Goal: Task Accomplishment & Management: Manage account settings

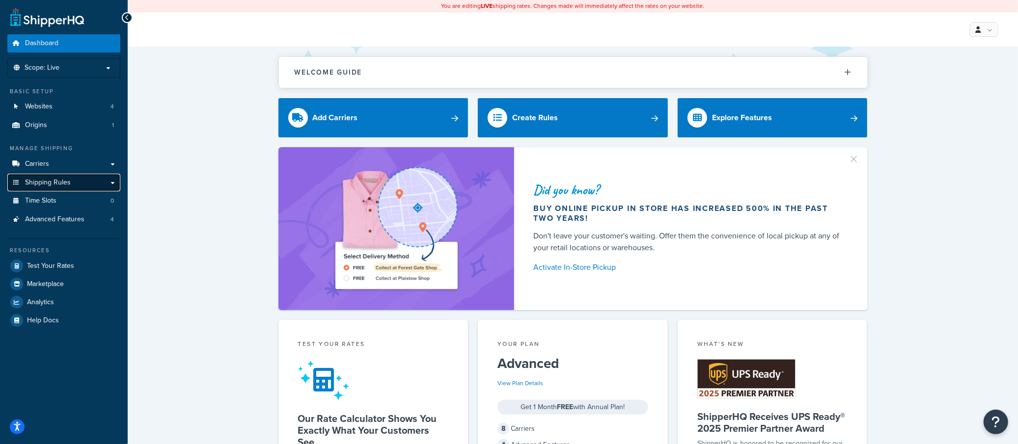
click at [75, 182] on link "Shipping Rules" at bounding box center [63, 183] width 113 height 18
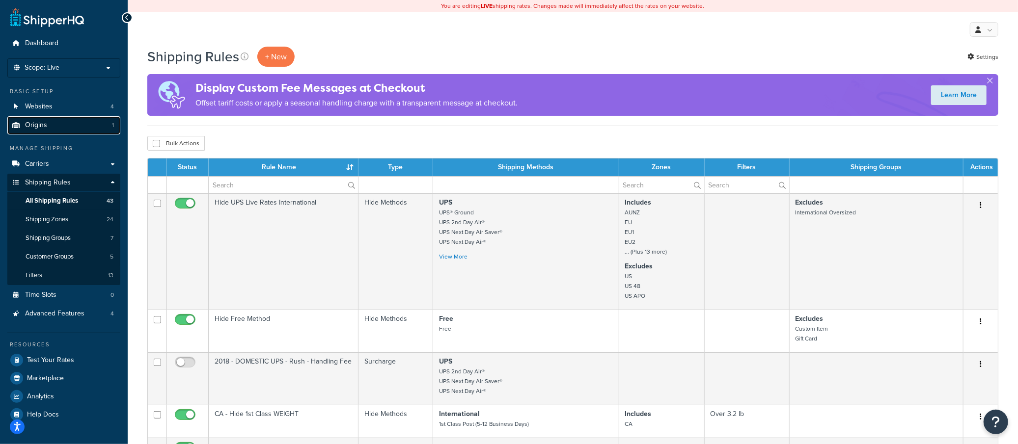
click at [73, 119] on link "Origins 1" at bounding box center [63, 125] width 113 height 18
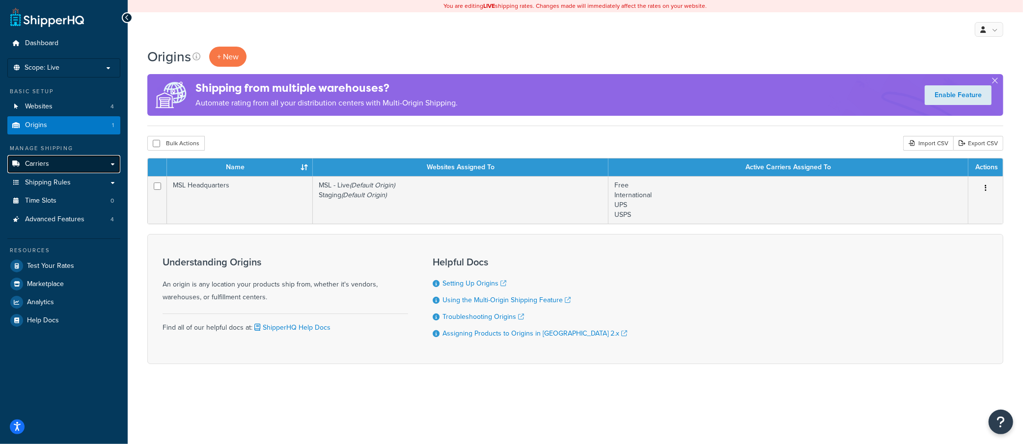
click at [86, 164] on link "Carriers" at bounding box center [63, 164] width 113 height 18
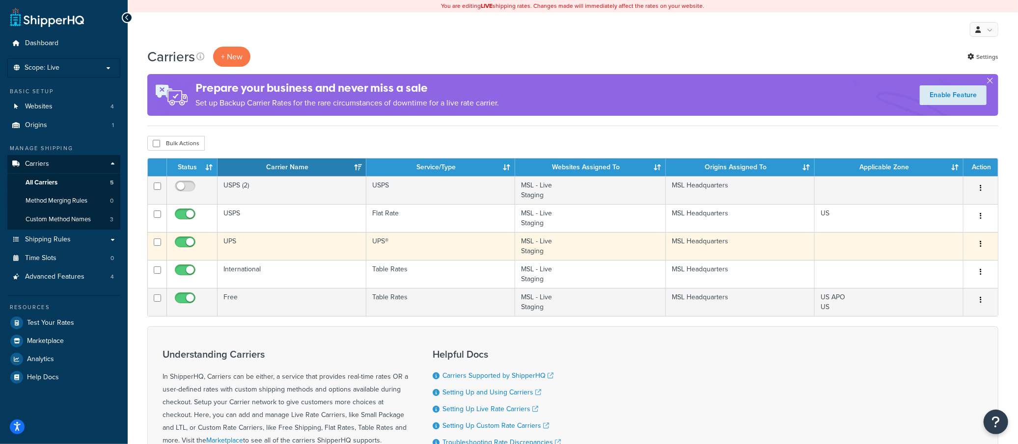
click at [244, 246] on td "UPS" at bounding box center [292, 246] width 149 height 28
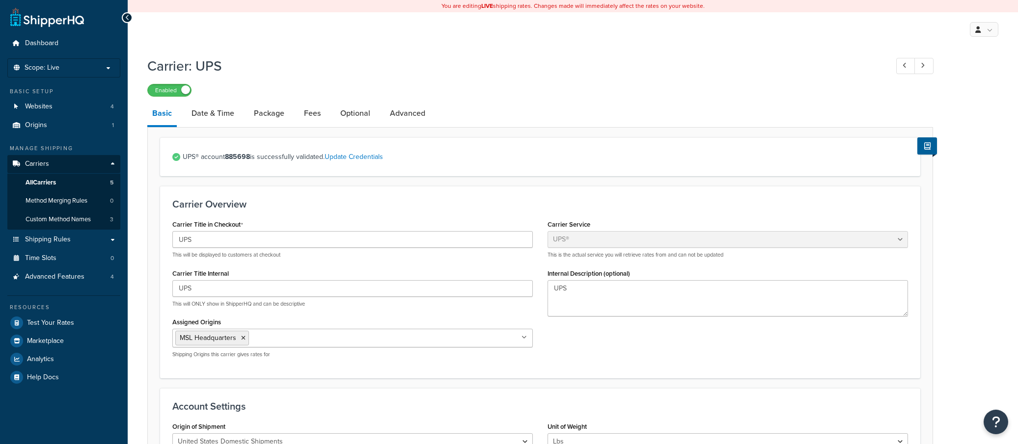
select select "ups"
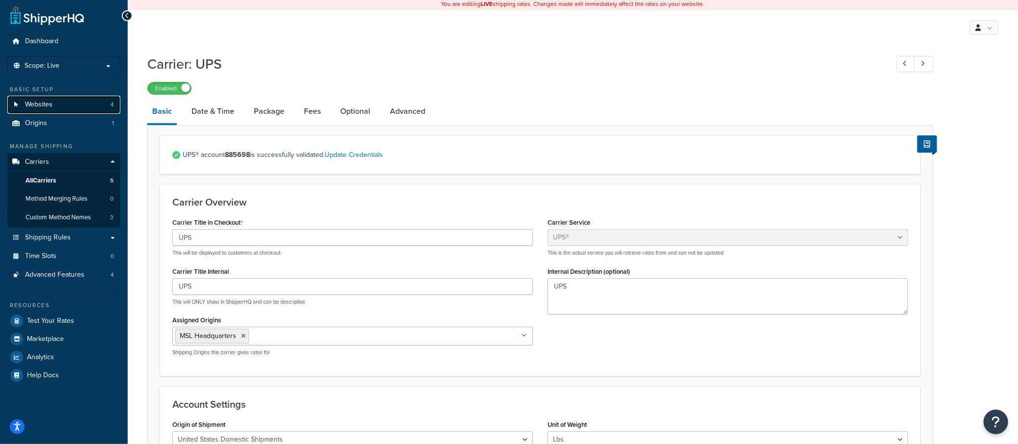
click at [44, 102] on span "Websites" at bounding box center [38, 105] width 27 height 8
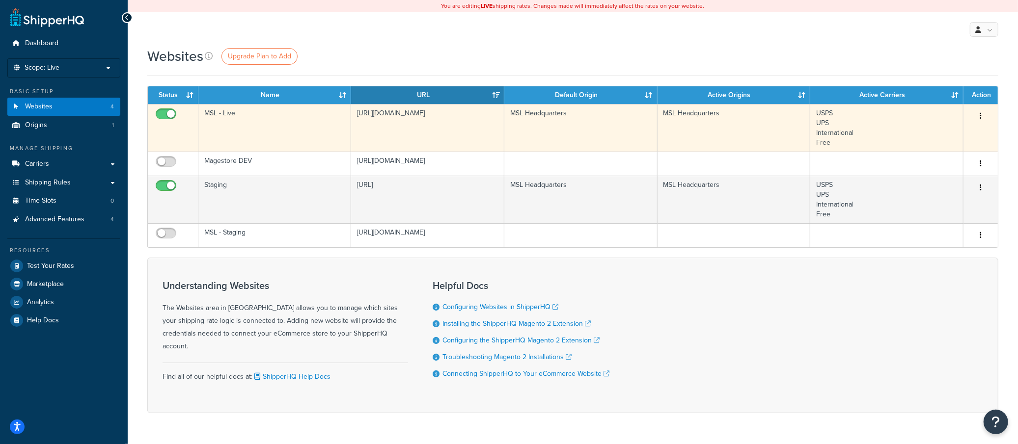
click at [982, 116] on button "button" at bounding box center [981, 117] width 14 height 16
click at [953, 133] on link "Edit" at bounding box center [941, 135] width 78 height 20
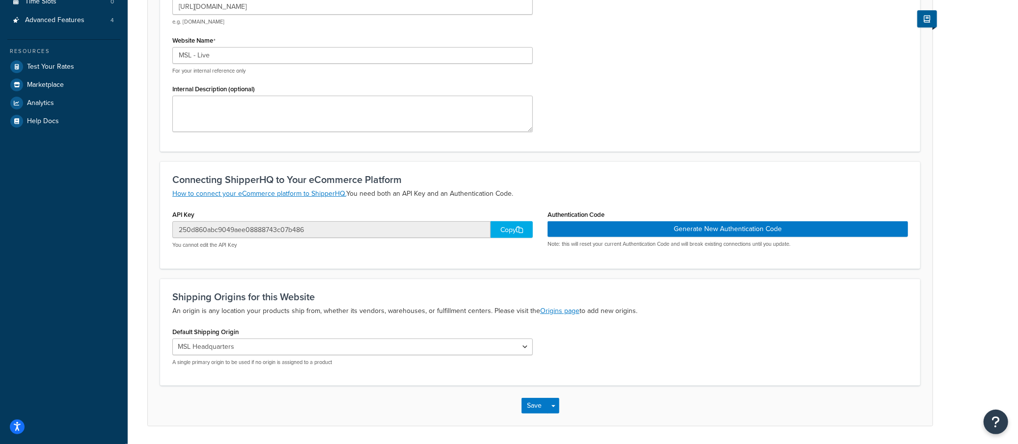
scroll to position [197, 0]
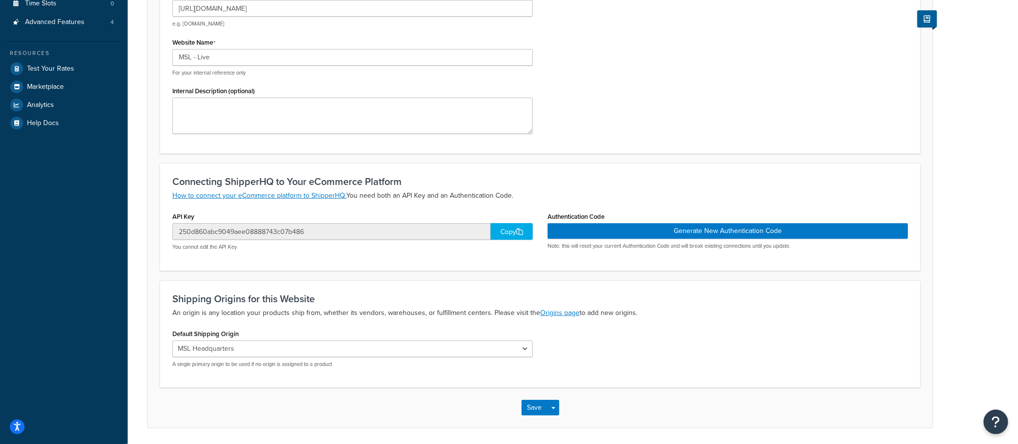
click at [518, 232] on icon at bounding box center [519, 231] width 7 height 7
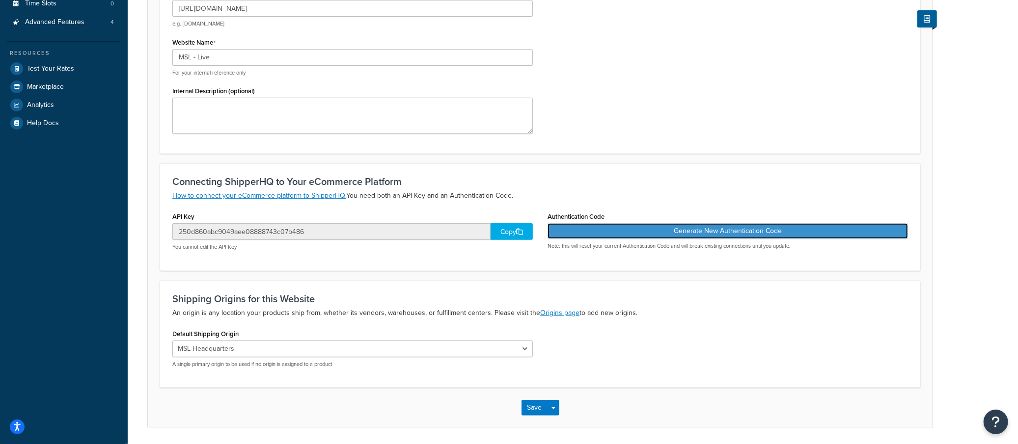
click at [692, 234] on button "Generate New Authentication Code" at bounding box center [727, 231] width 360 height 16
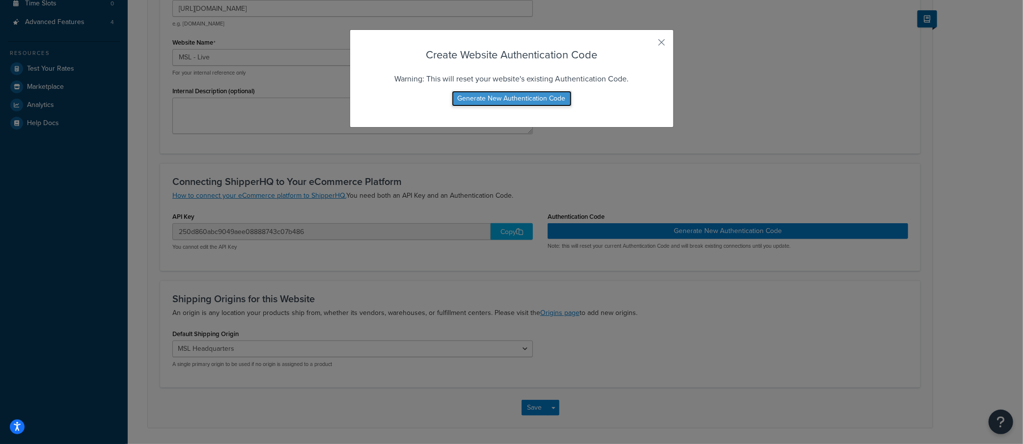
click at [486, 99] on button "Generate New Authentication Code" at bounding box center [512, 99] width 120 height 16
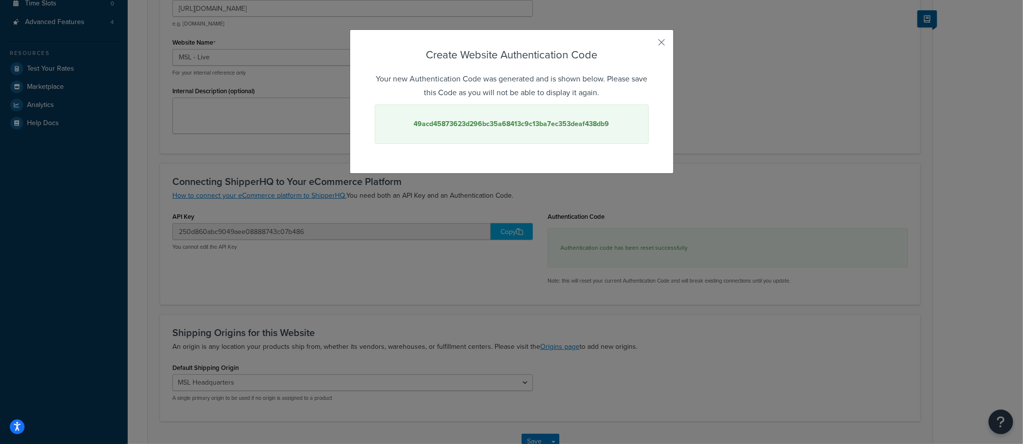
click at [499, 123] on strong "49acd45873623d296bc35a68413c9c13ba7ec353deaf438db9" at bounding box center [511, 124] width 195 height 10
copy strong "49acd45873623d296bc35a68413c9c13ba7ec353deaf438db9"
click at [649, 45] on button "button" at bounding box center [647, 46] width 2 height 2
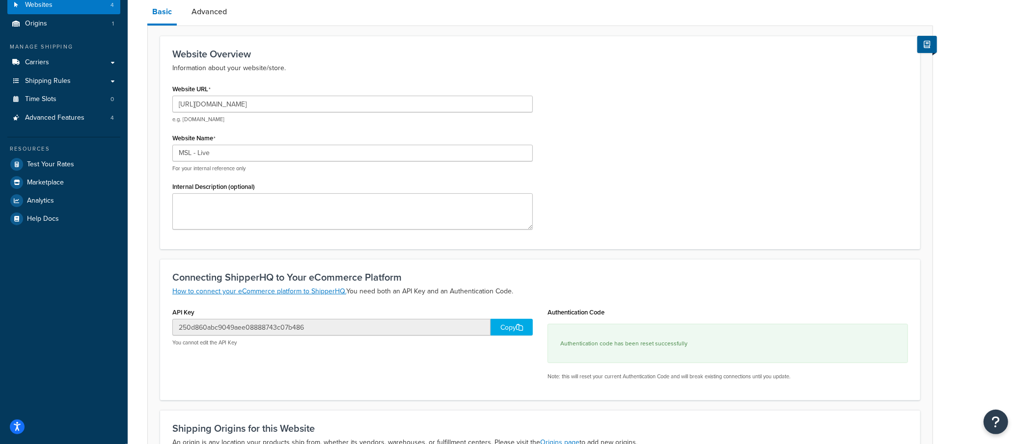
scroll to position [0, 0]
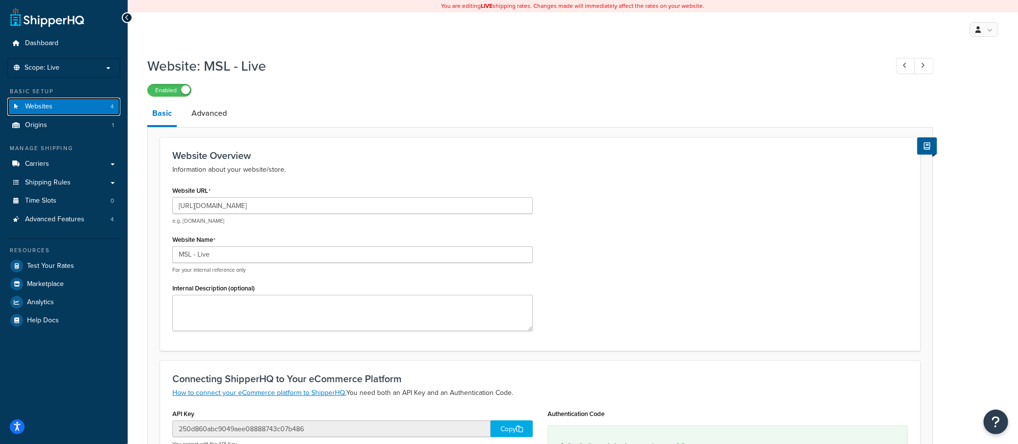
click at [67, 106] on link "Websites 4" at bounding box center [63, 107] width 113 height 18
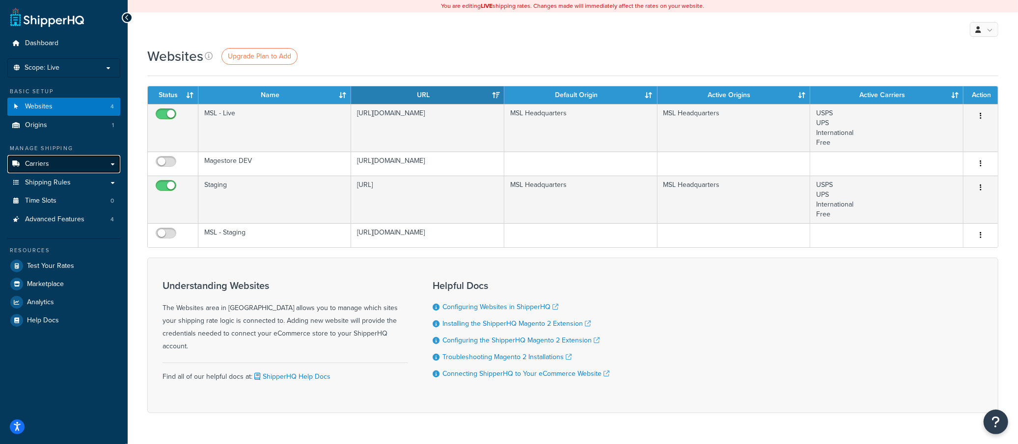
click at [56, 160] on link "Carriers" at bounding box center [63, 164] width 113 height 18
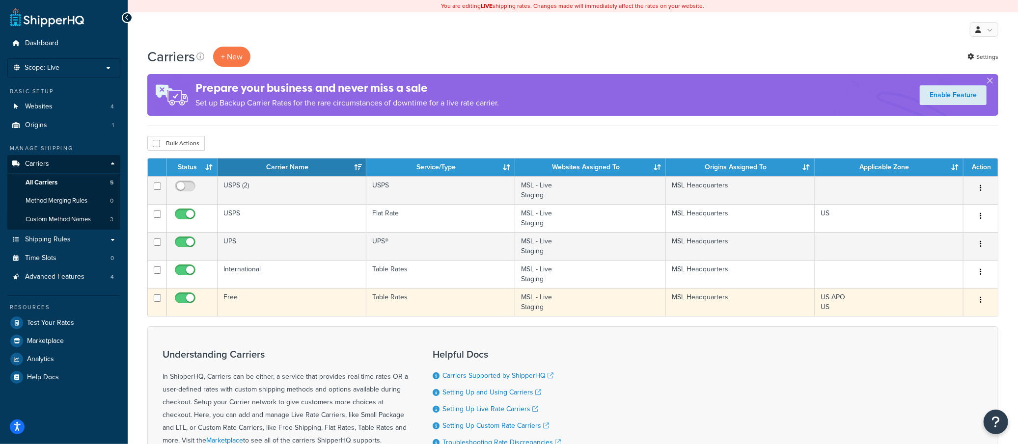
click at [299, 298] on td "Free" at bounding box center [292, 302] width 149 height 28
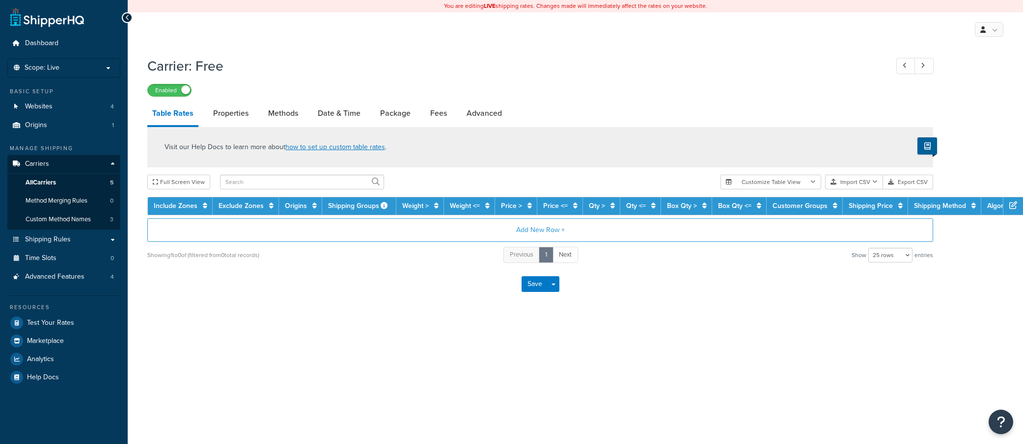
select select "25"
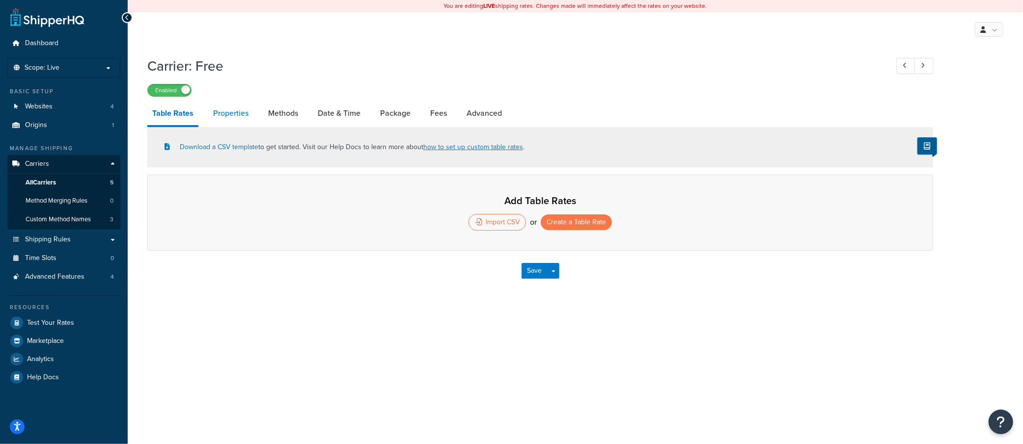
click at [233, 112] on link "Properties" at bounding box center [230, 114] width 45 height 24
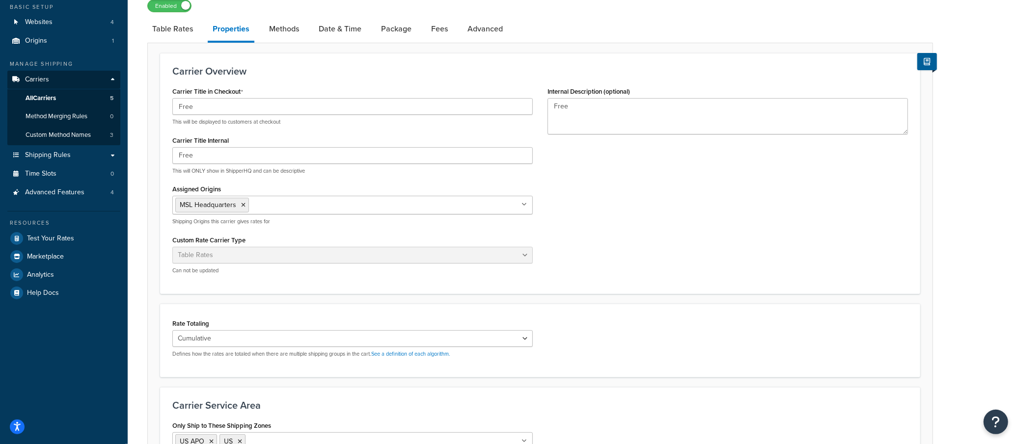
scroll to position [43, 0]
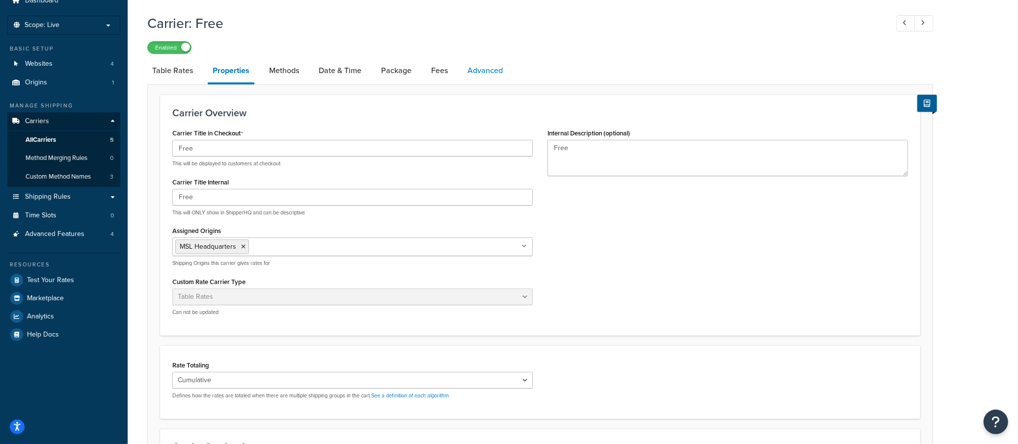
click at [489, 77] on link "Advanced" at bounding box center [485, 71] width 45 height 24
select select "false"
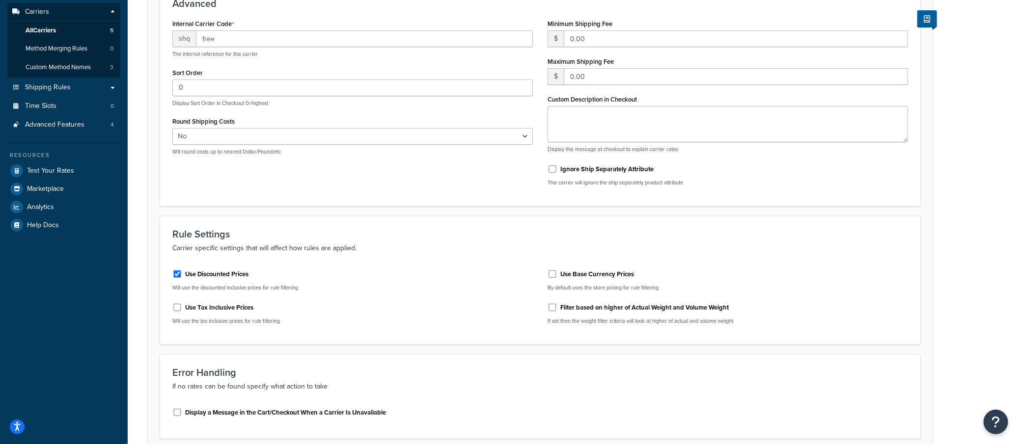
scroll to position [342, 0]
